Goal: Transaction & Acquisition: Purchase product/service

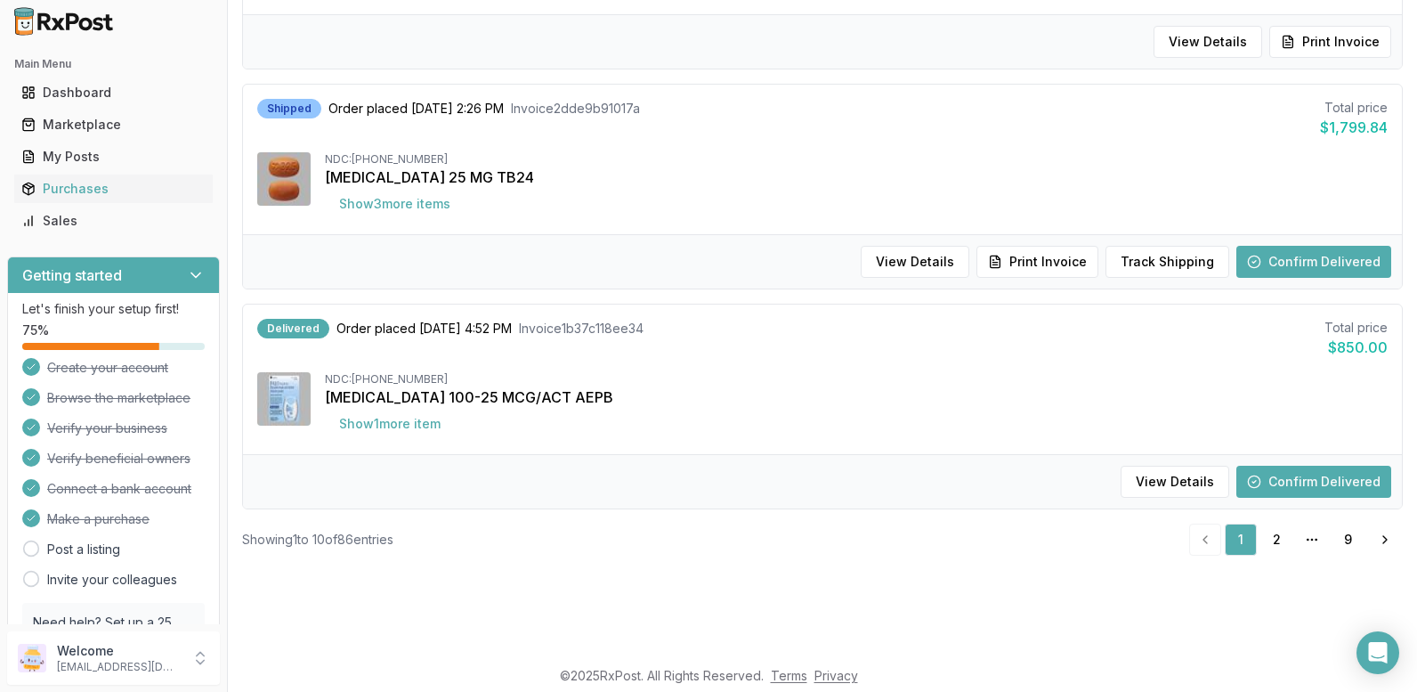
scroll to position [89, 0]
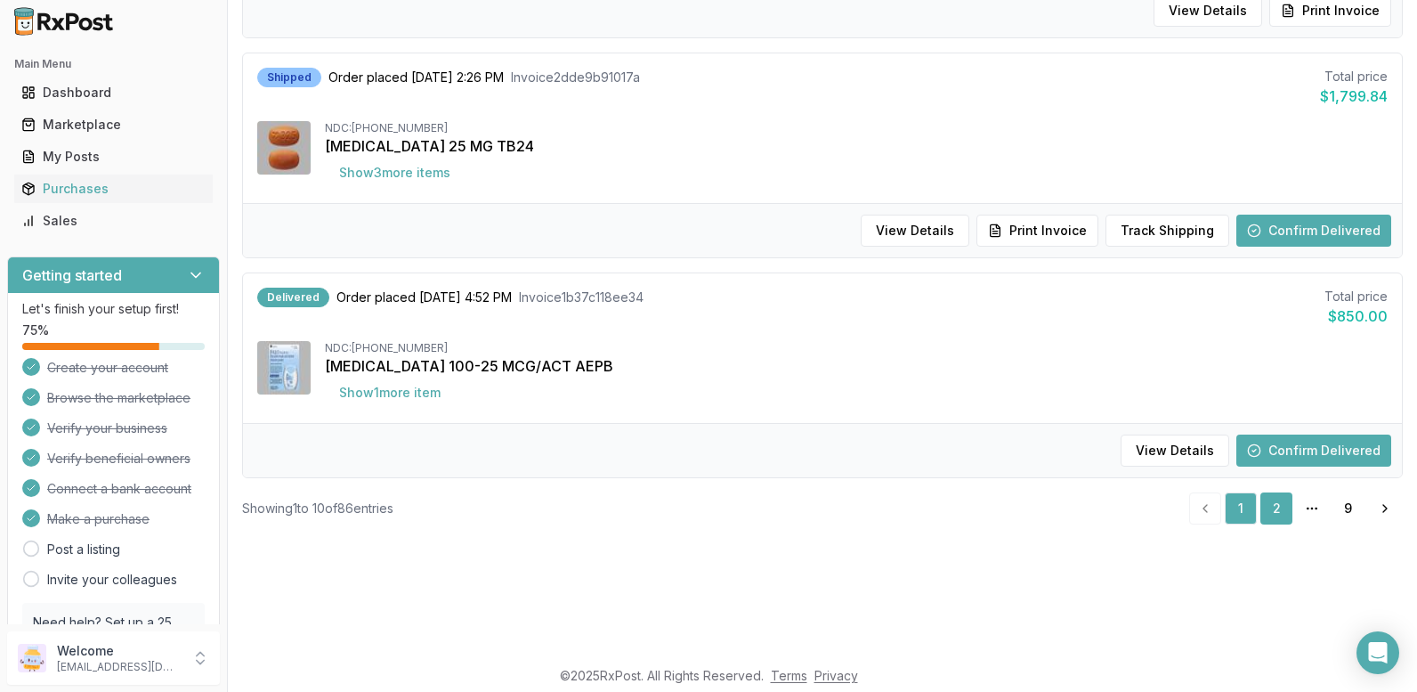
click at [1265, 500] on link "2" at bounding box center [1276, 508] width 32 height 32
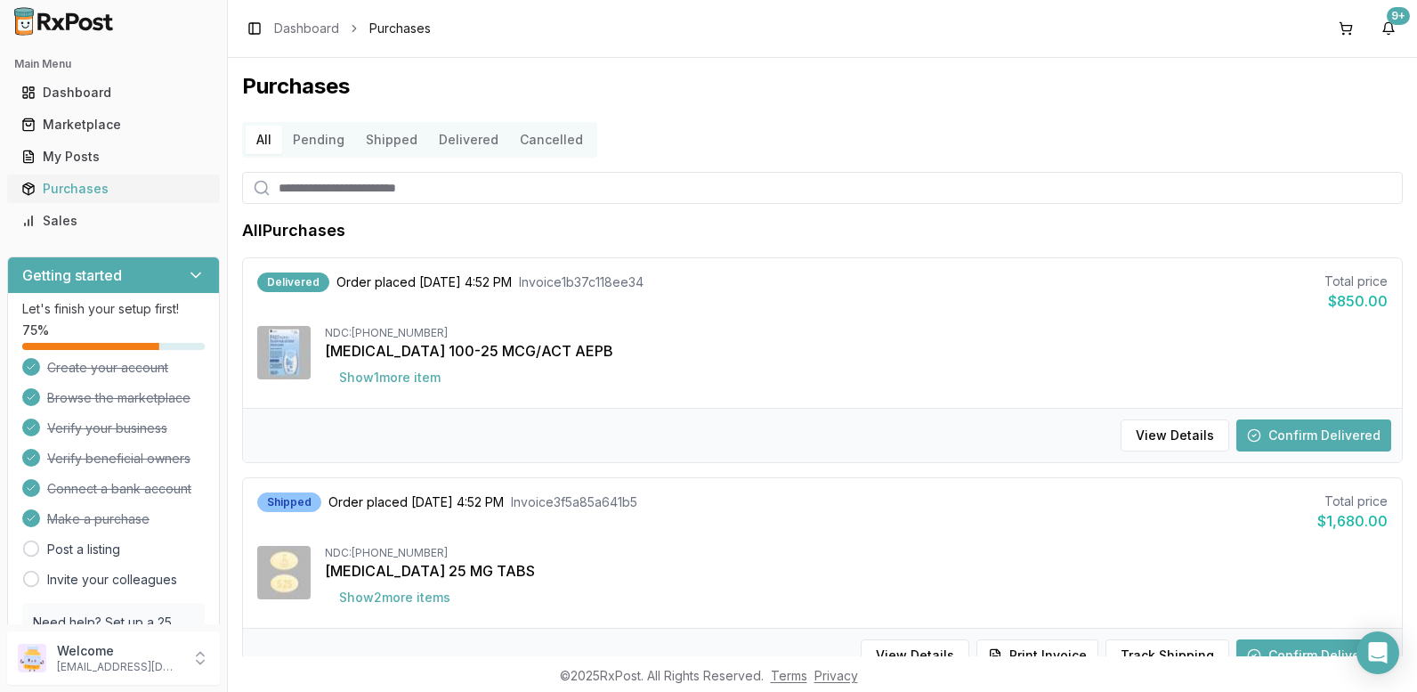
click at [62, 185] on div "Purchases" at bounding box center [113, 189] width 184 height 18
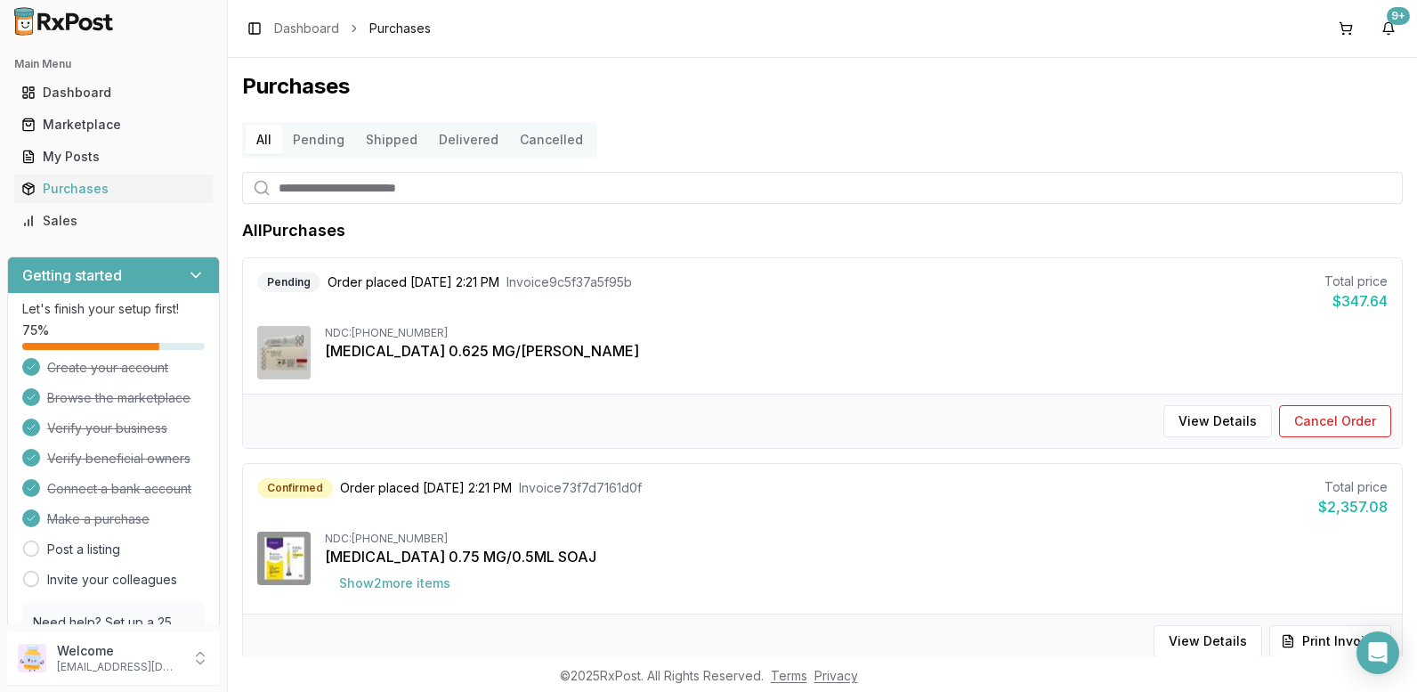
click at [360, 189] on input "search" at bounding box center [822, 188] width 1161 height 32
type input "********"
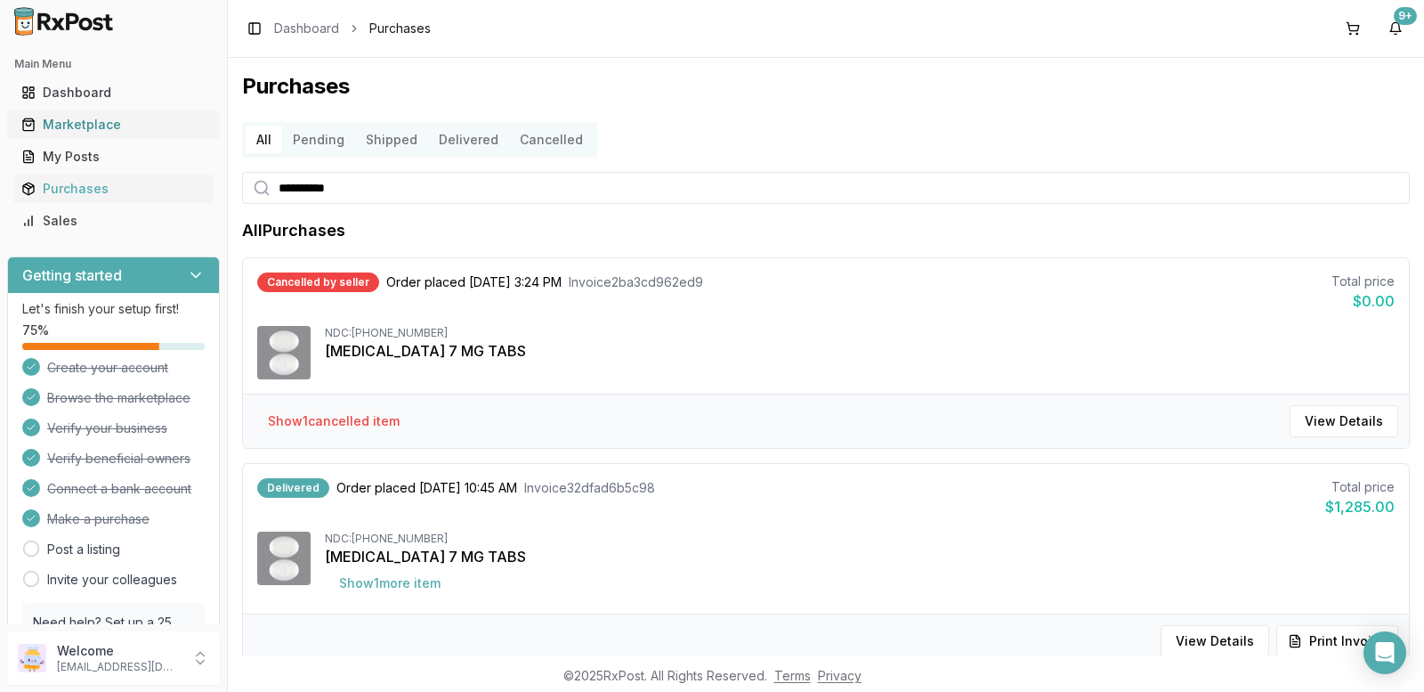
click at [62, 112] on link "Marketplace" at bounding box center [113, 125] width 198 height 32
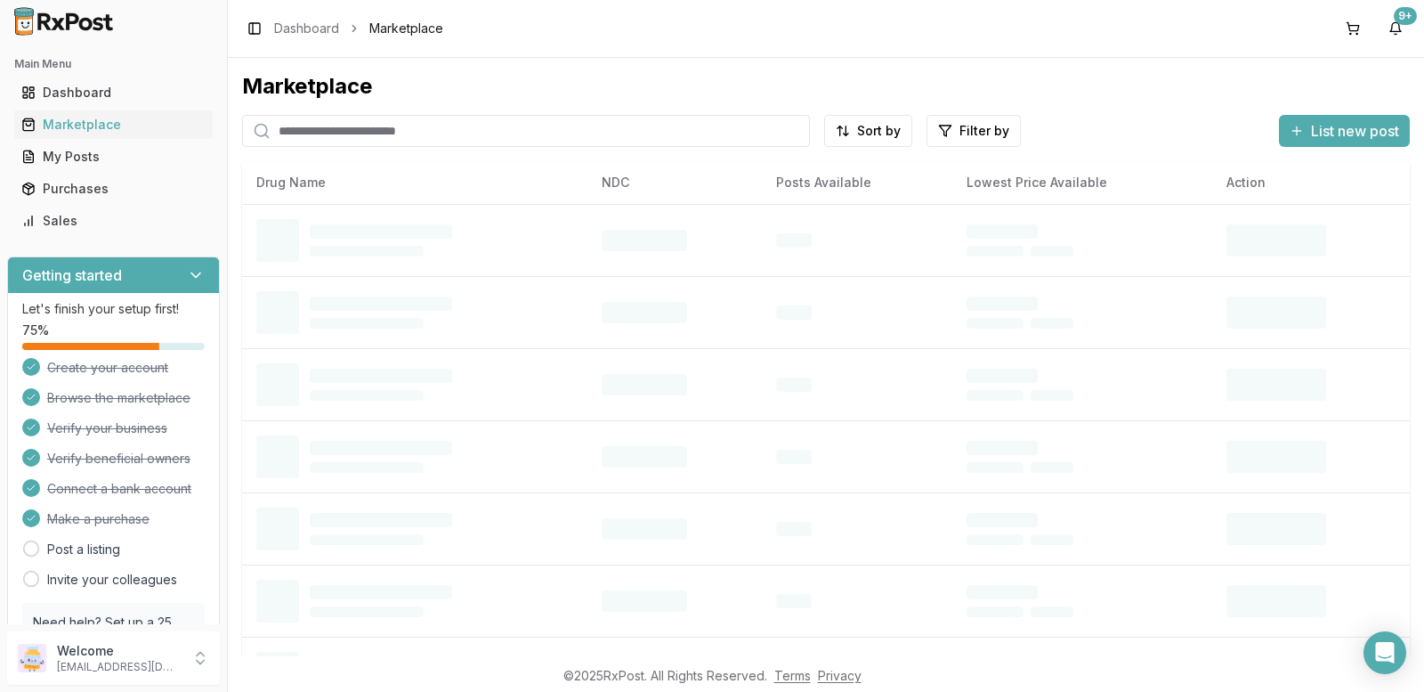
click at [336, 129] on input "search" at bounding box center [526, 131] width 568 height 32
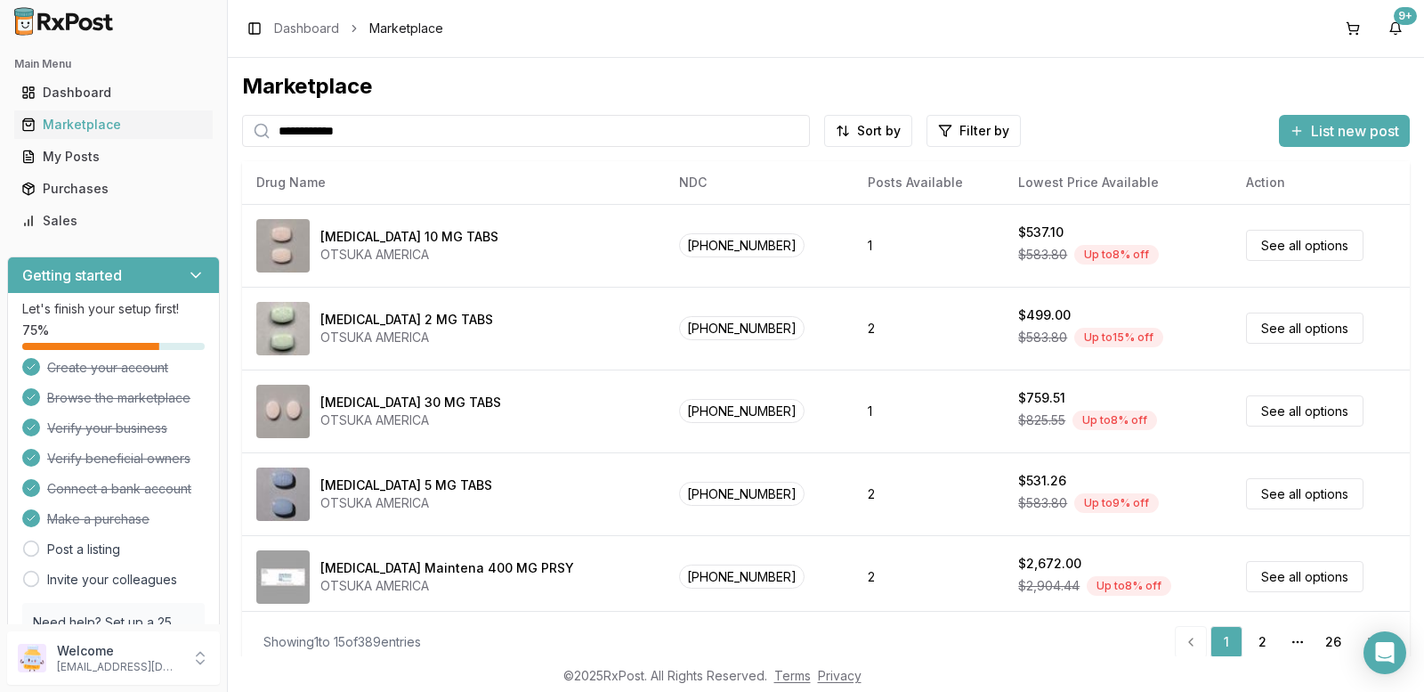
type input "**********"
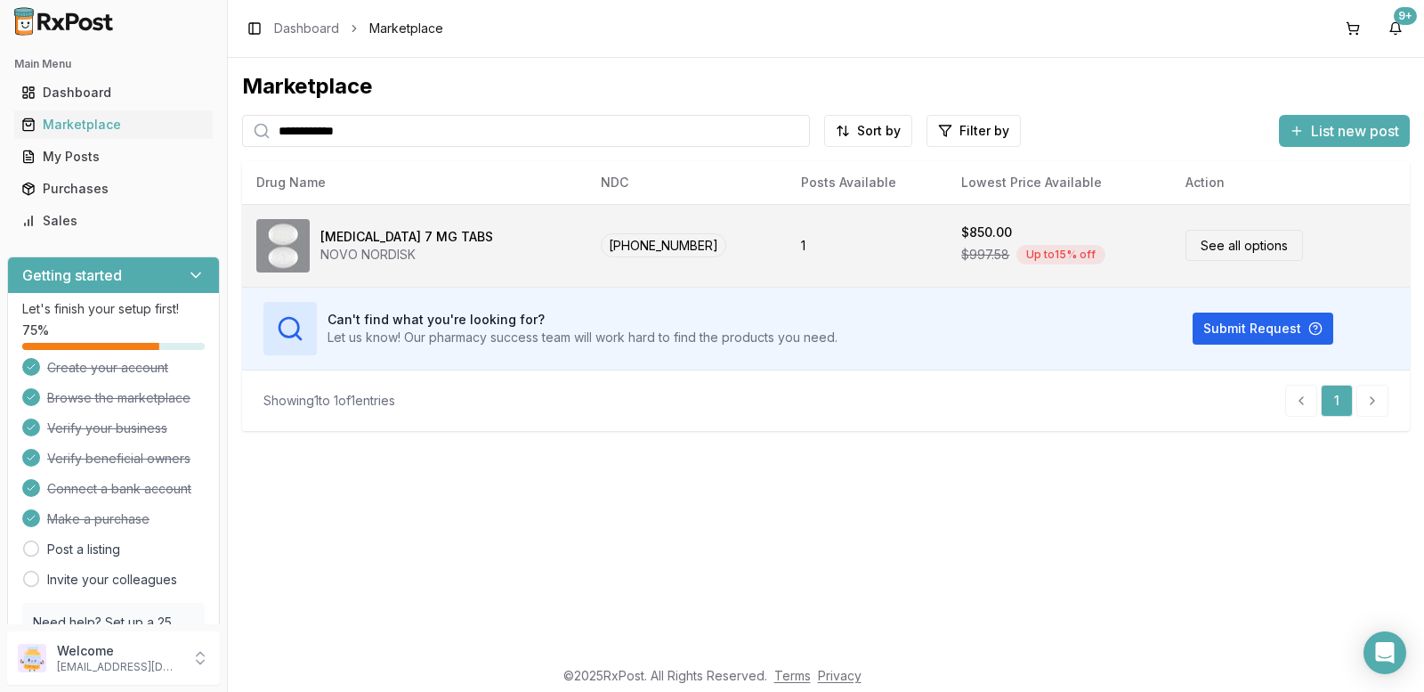
click at [1224, 240] on link "See all options" at bounding box center [1243, 245] width 117 height 31
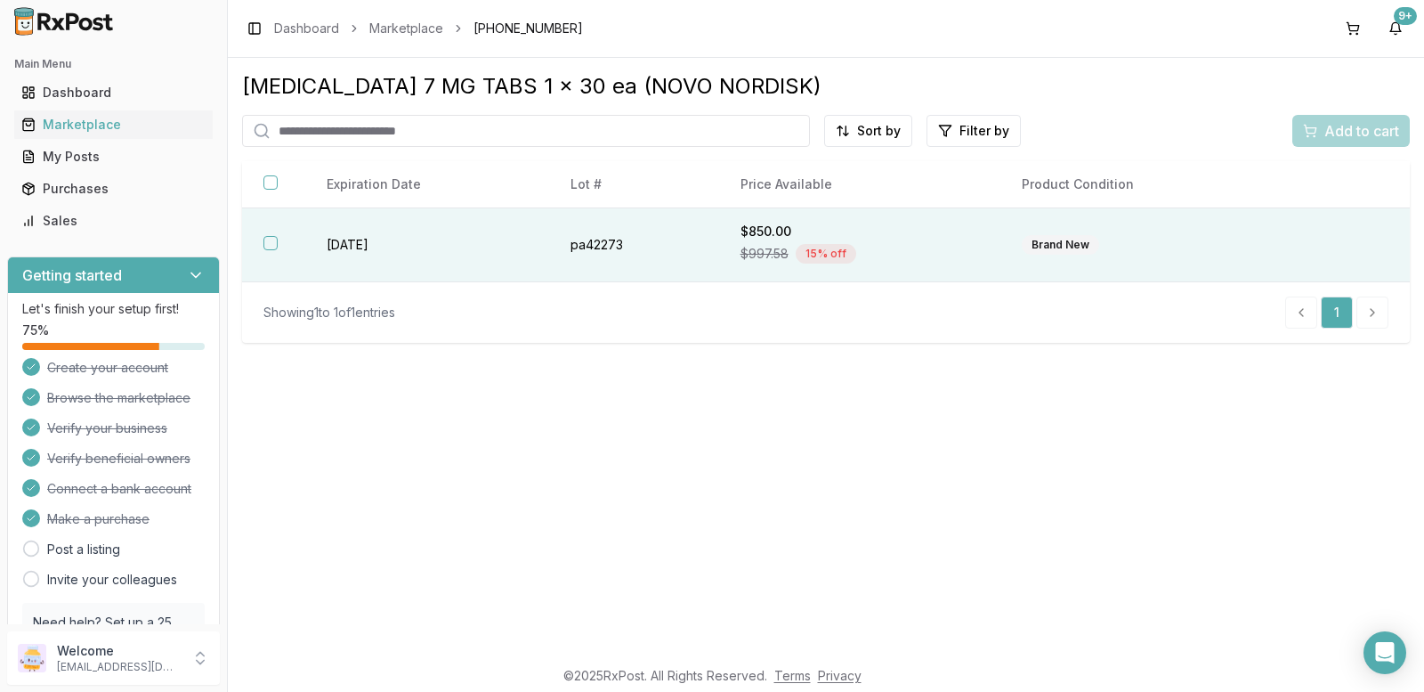
click at [274, 241] on button "button" at bounding box center [270, 243] width 14 height 14
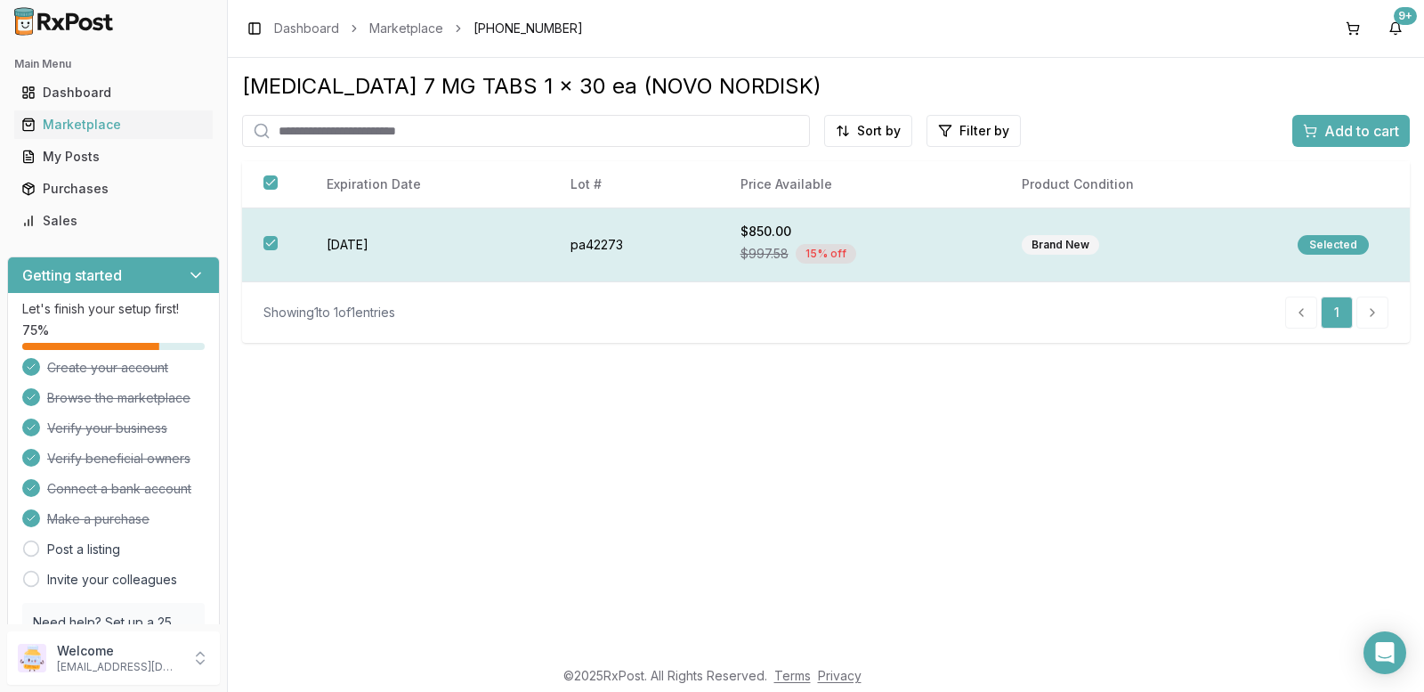
click at [1339, 239] on div "Selected" at bounding box center [1333, 245] width 71 height 20
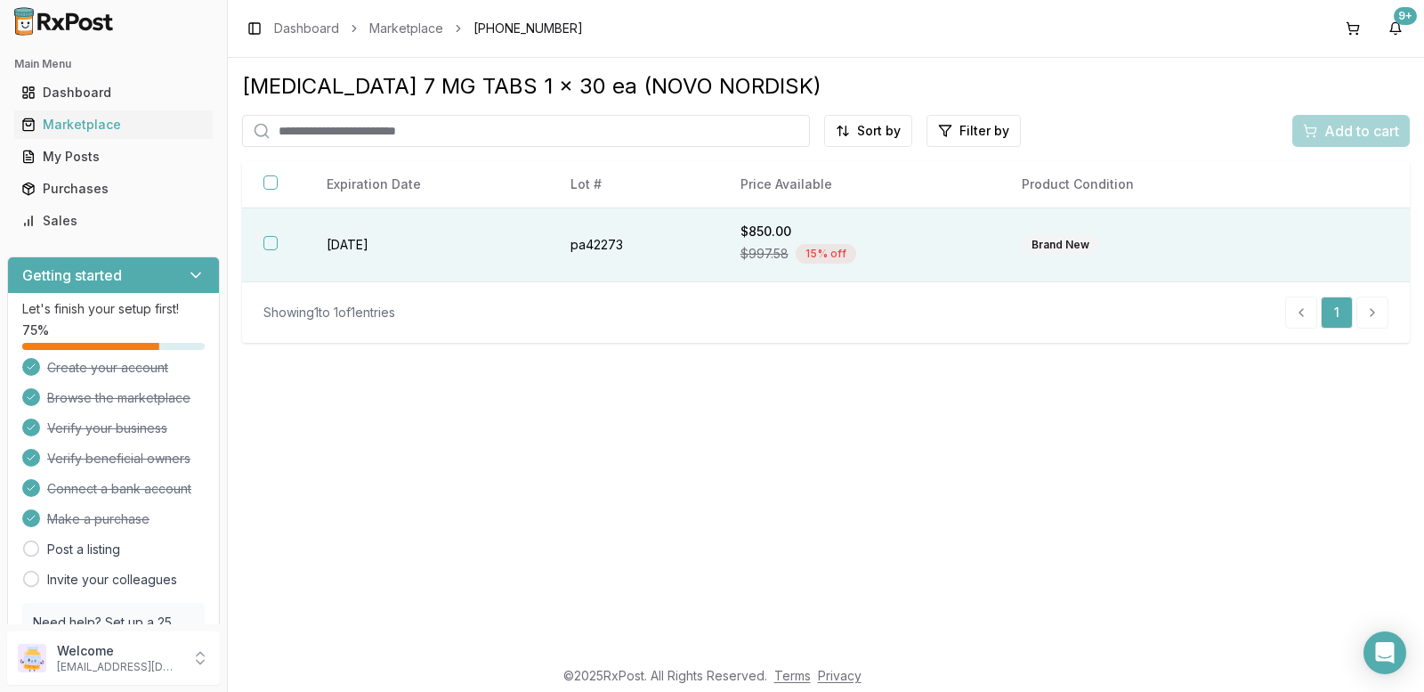
click at [263, 241] on th at bounding box center [273, 245] width 63 height 74
click at [1353, 124] on span "Add to cart" at bounding box center [1361, 130] width 75 height 21
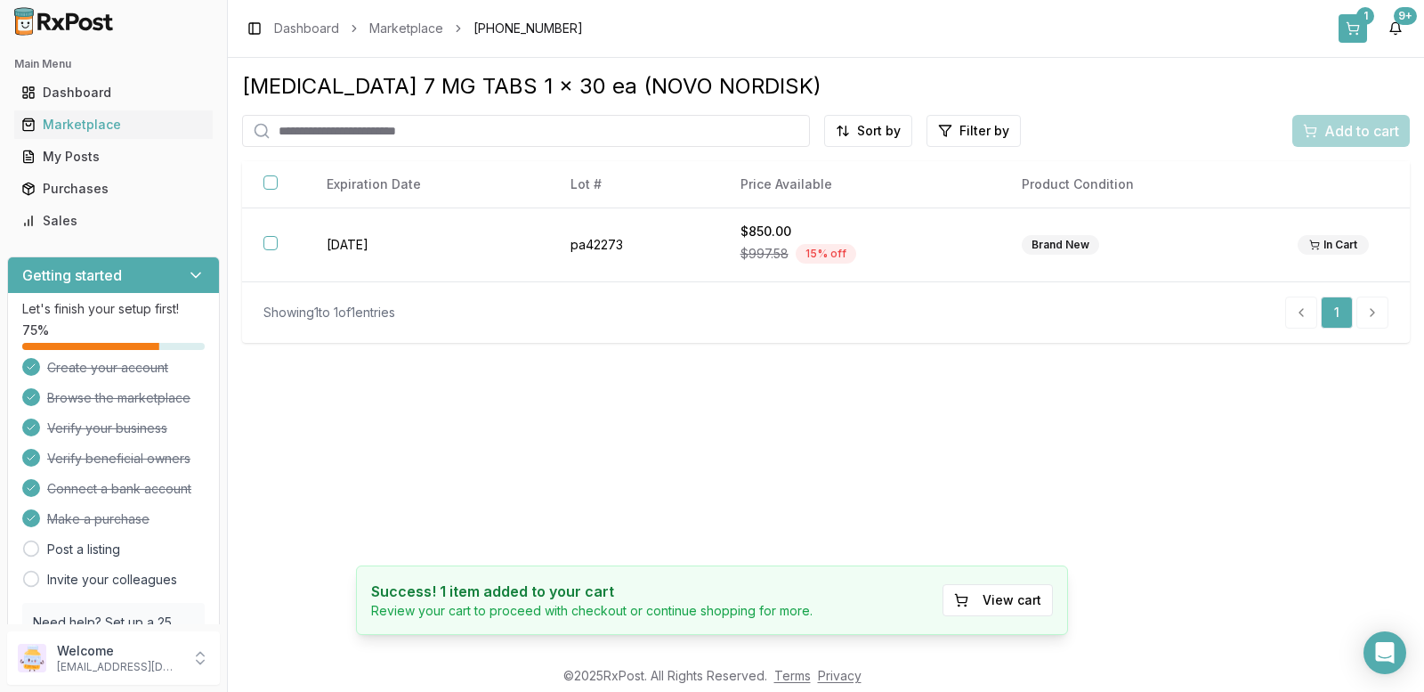
click at [1362, 21] on div "1" at bounding box center [1365, 16] width 18 height 18
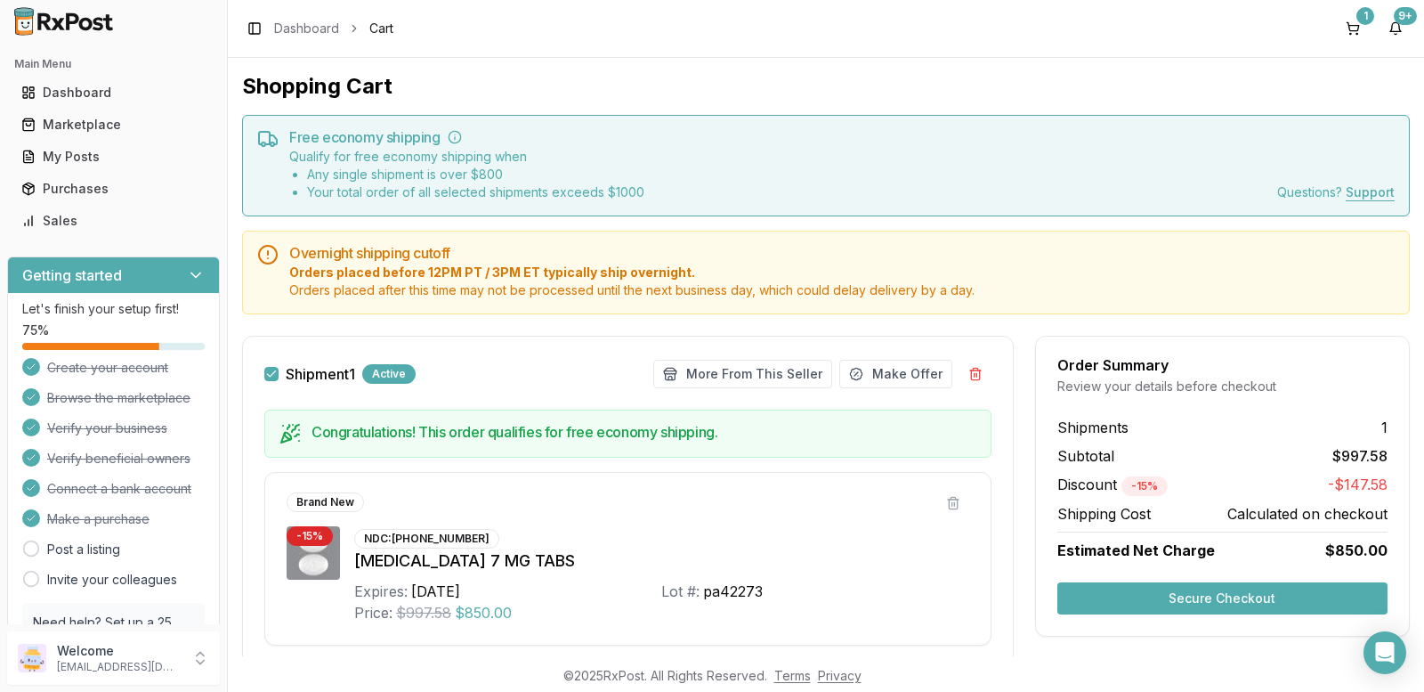
click at [1217, 595] on button "Secure Checkout" at bounding box center [1222, 598] width 330 height 32
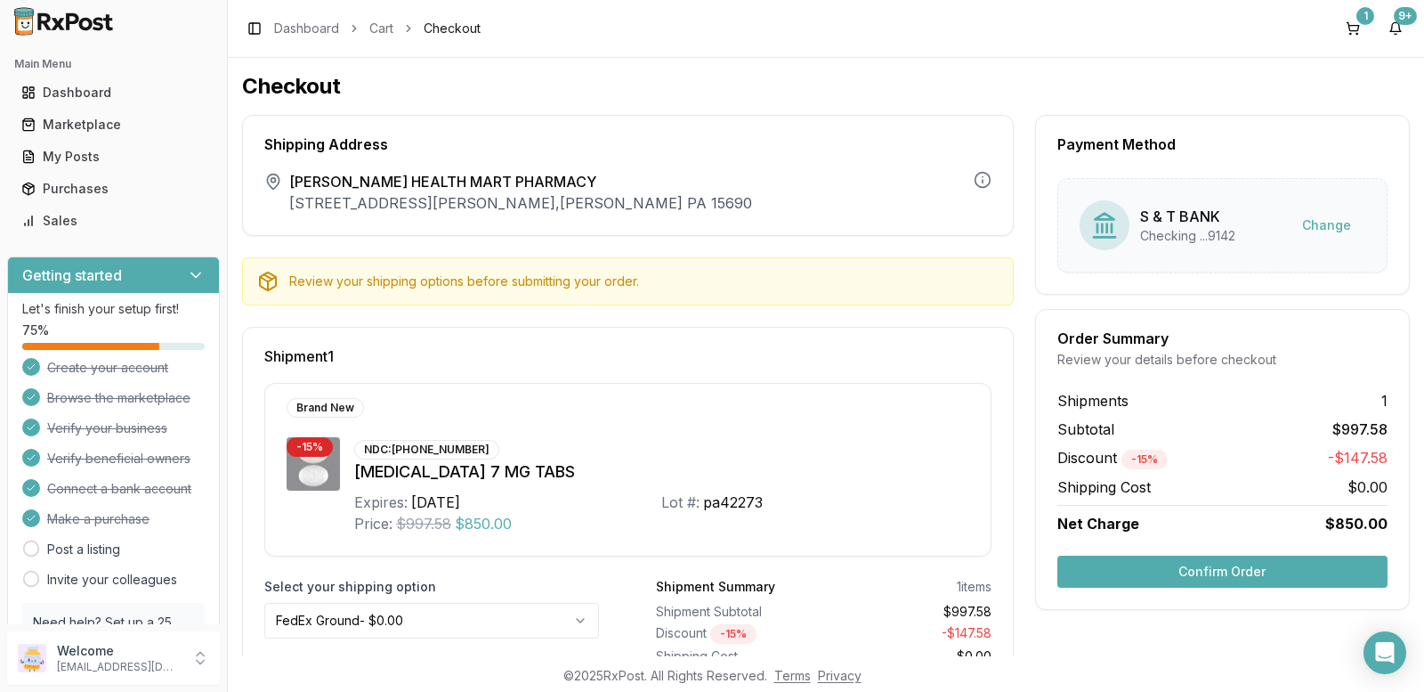
click at [568, 281] on div "Review your shipping options before submitting your order." at bounding box center [643, 281] width 709 height 18
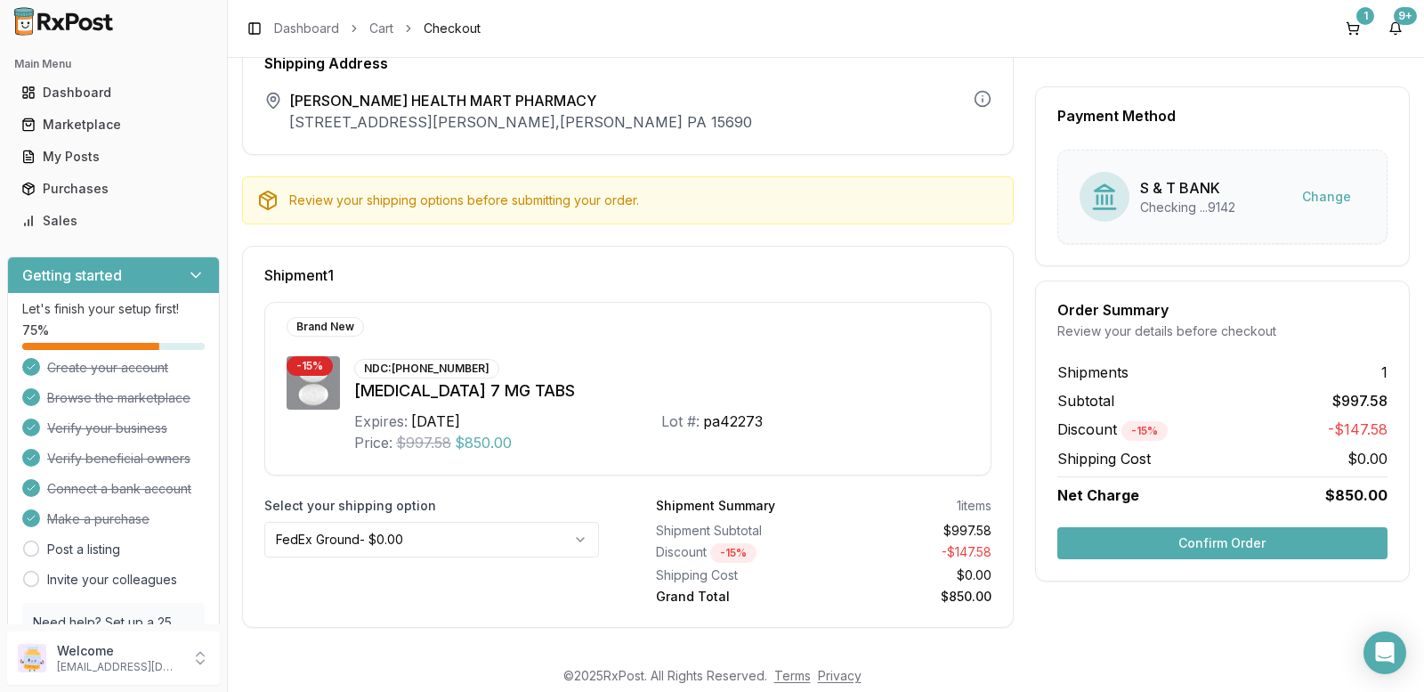
click at [1210, 539] on button "Confirm Order" at bounding box center [1222, 543] width 330 height 32
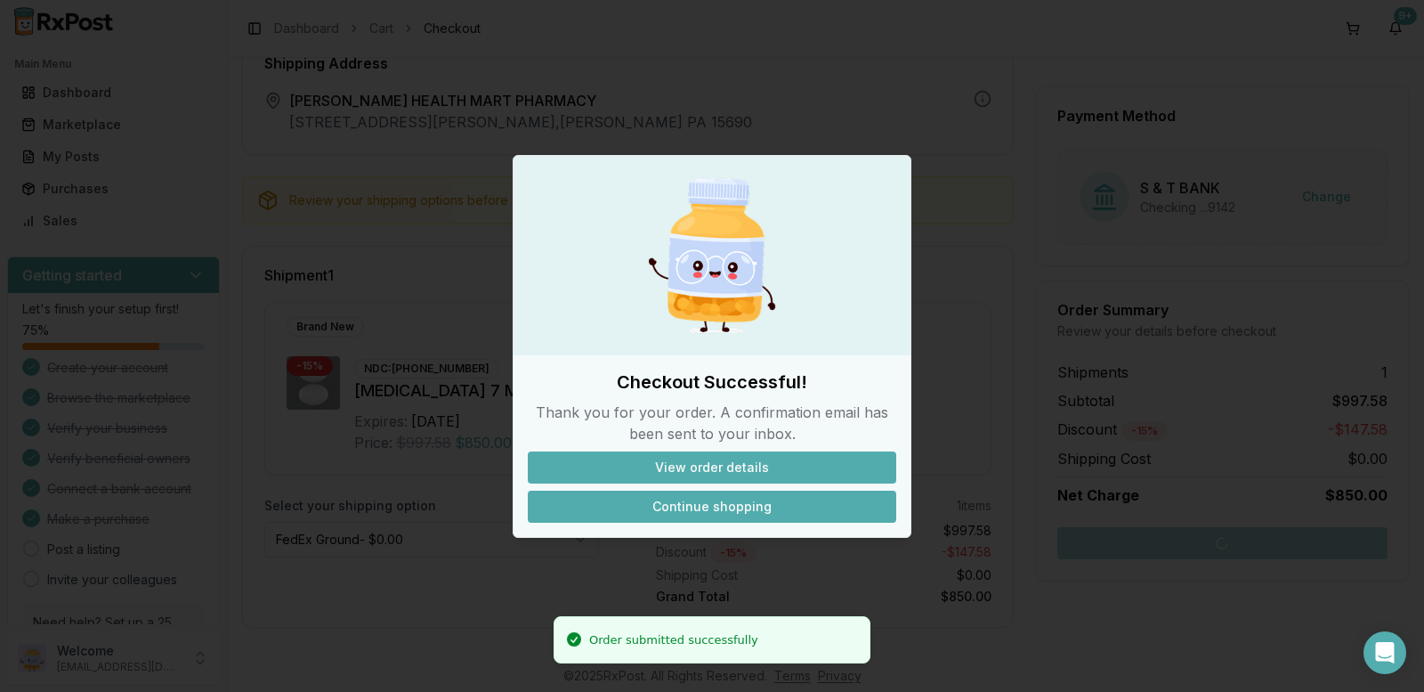
click at [713, 504] on button "Continue shopping" at bounding box center [712, 506] width 368 height 32
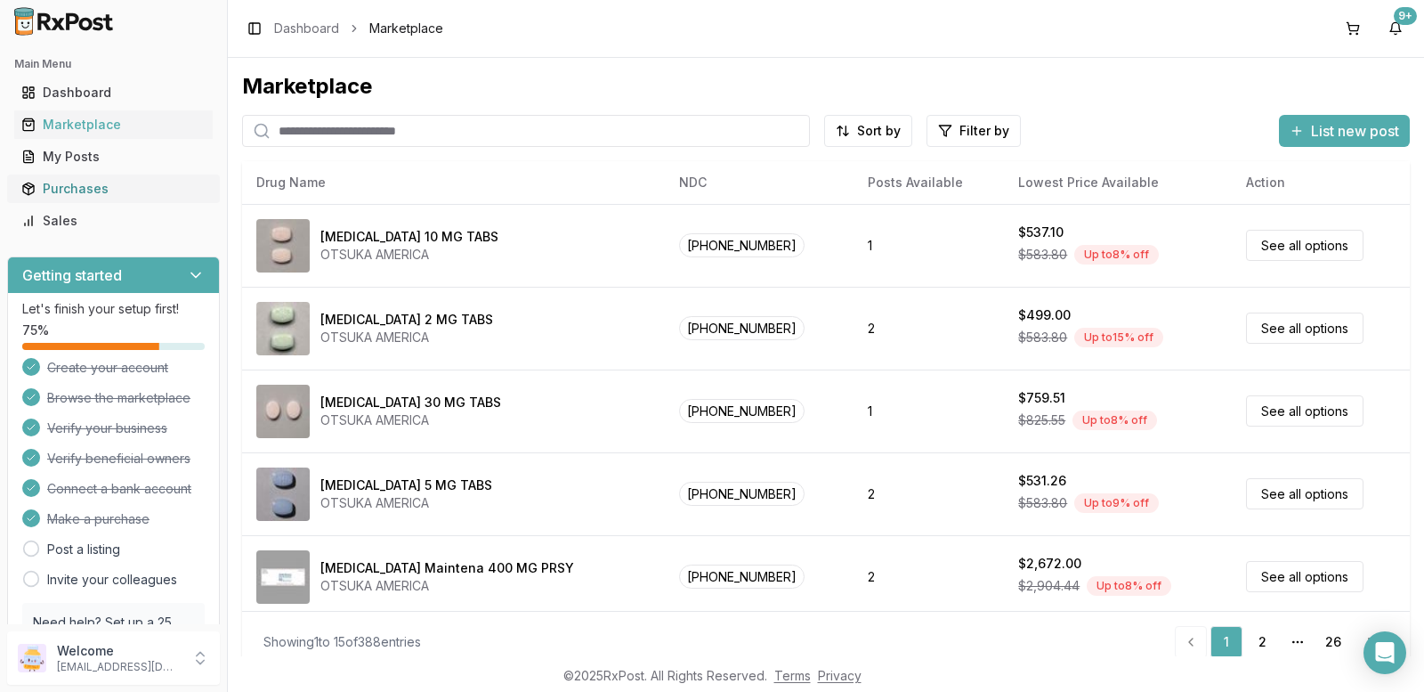
click at [77, 186] on div "Purchases" at bounding box center [113, 189] width 184 height 18
